Goal: Use online tool/utility: Utilize a website feature to perform a specific function

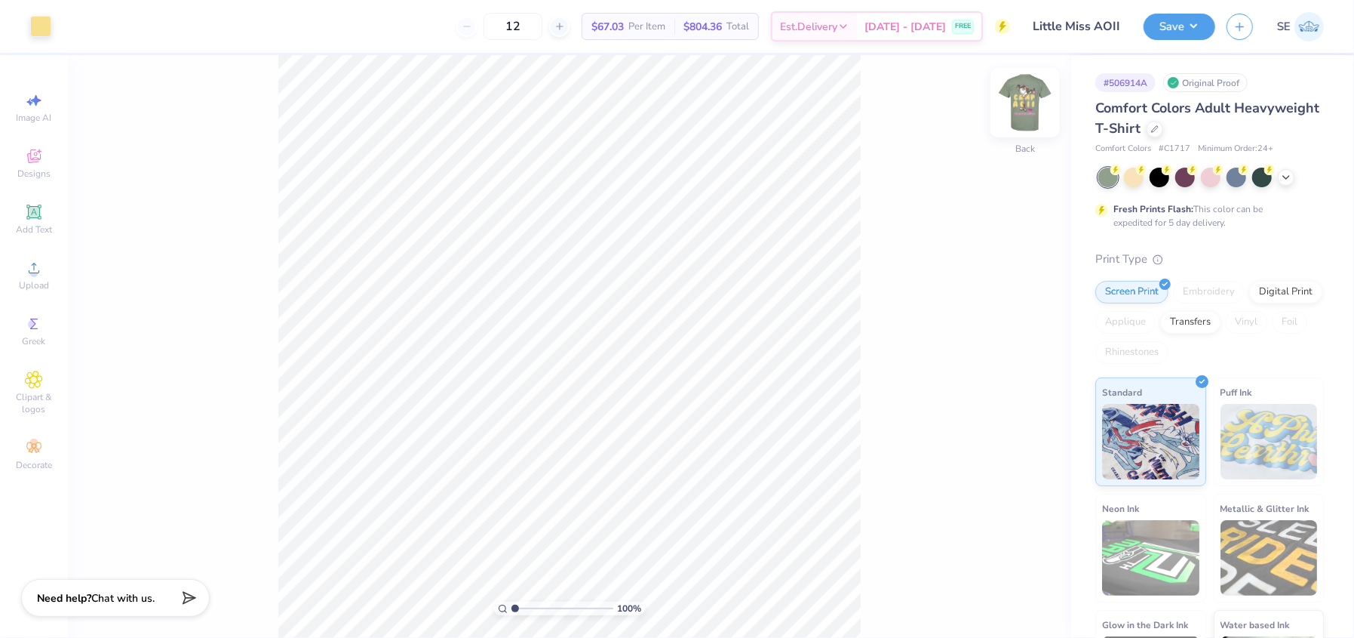
click at [1024, 106] on img at bounding box center [1025, 102] width 60 height 60
click at [91, 27] on div at bounding box center [95, 24] width 21 height 21
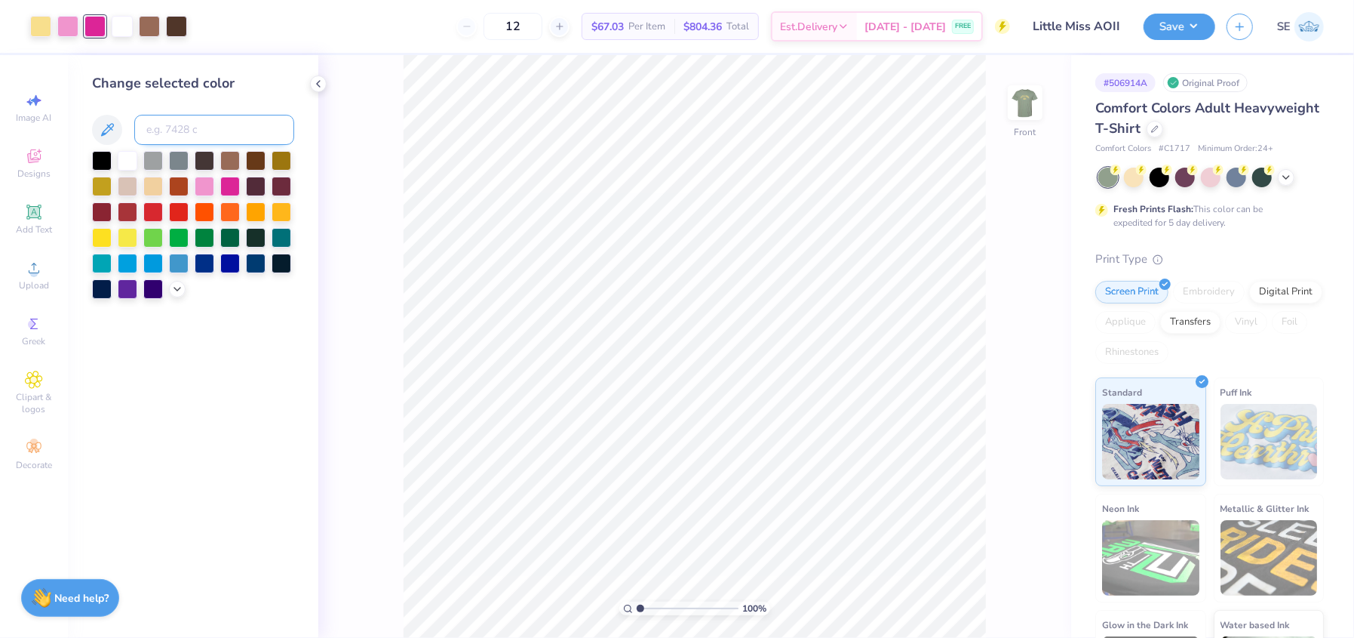
click at [179, 122] on input at bounding box center [214, 130] width 160 height 30
type input "223"
click at [1175, 23] on button "Save" at bounding box center [1180, 24] width 72 height 26
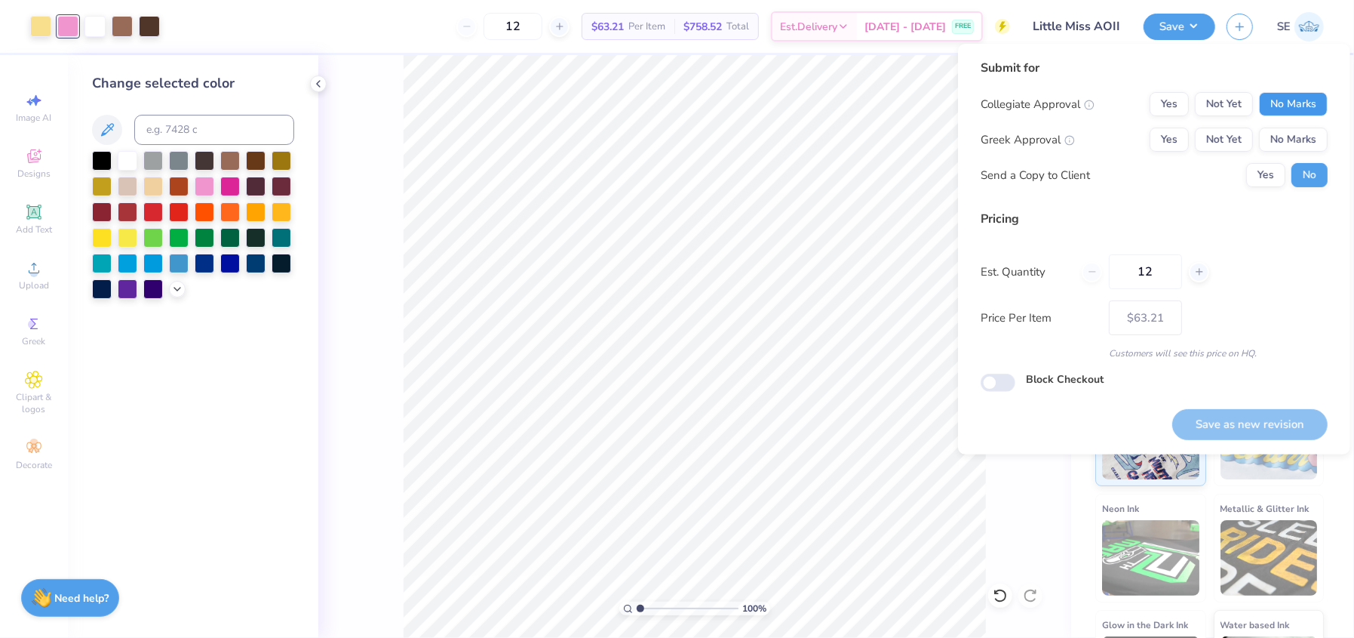
click at [1303, 97] on button "No Marks" at bounding box center [1293, 104] width 69 height 24
click at [1244, 105] on button "Not Yet" at bounding box center [1224, 104] width 58 height 24
click at [1302, 94] on button "No Marks" at bounding box center [1293, 104] width 69 height 24
click at [1171, 137] on button "Yes" at bounding box center [1169, 140] width 39 height 24
click at [1253, 426] on button "Save as new revision" at bounding box center [1250, 424] width 155 height 31
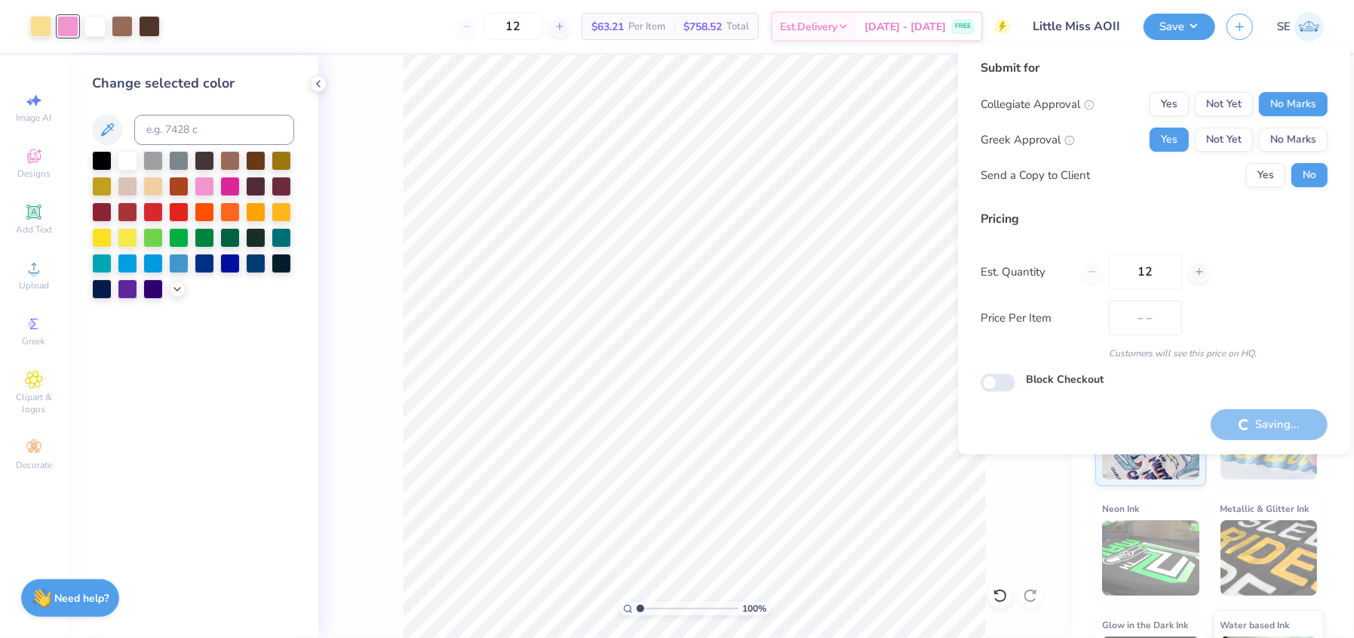
type input "$63.21"
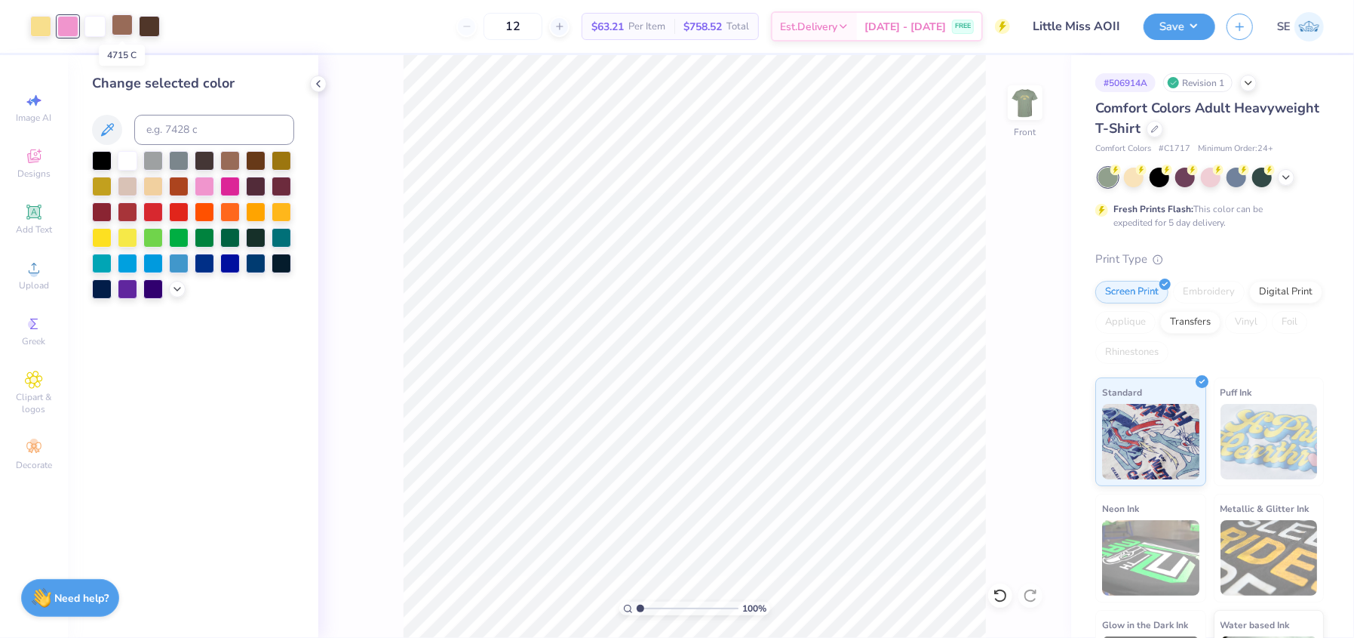
click at [124, 20] on div at bounding box center [122, 24] width 21 height 21
click at [177, 125] on input at bounding box center [214, 130] width 160 height 30
type input "476"
click at [1164, 26] on button "Save" at bounding box center [1180, 24] width 72 height 26
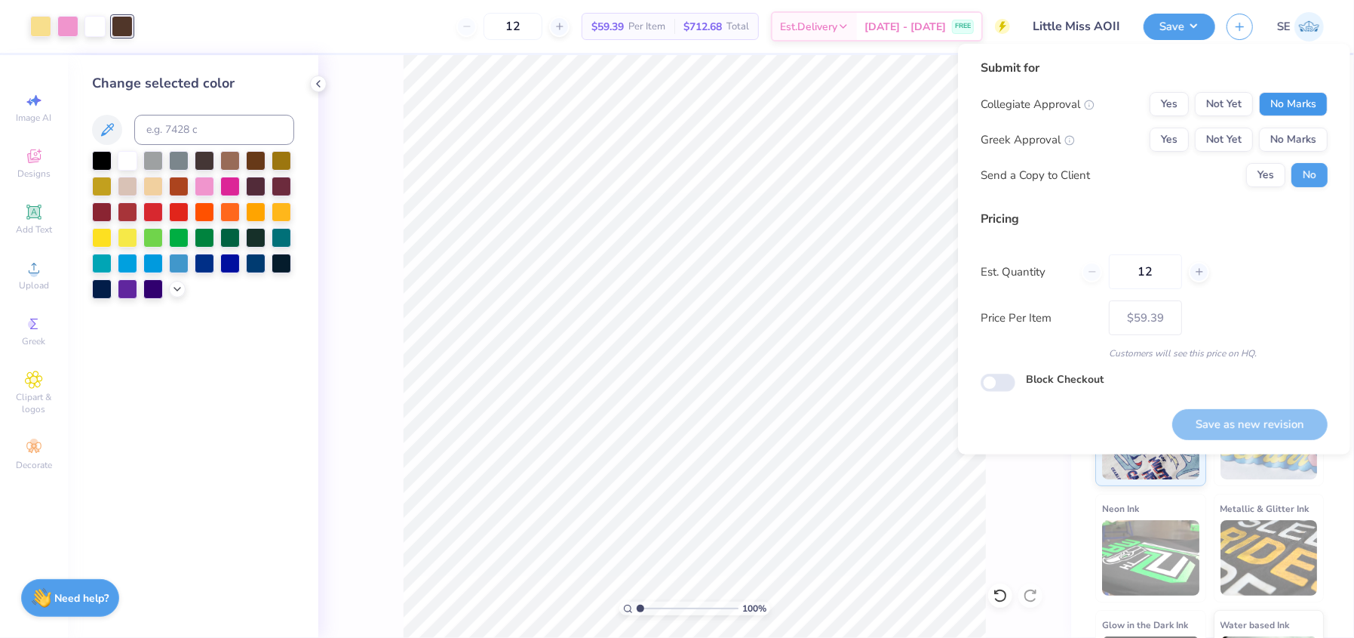
click at [1301, 101] on button "No Marks" at bounding box center [1293, 104] width 69 height 24
click at [1163, 146] on button "Yes" at bounding box center [1169, 140] width 39 height 24
click at [1251, 426] on button "Save as new revision" at bounding box center [1250, 424] width 155 height 31
type input "$59.39"
